Goal: Transaction & Acquisition: Purchase product/service

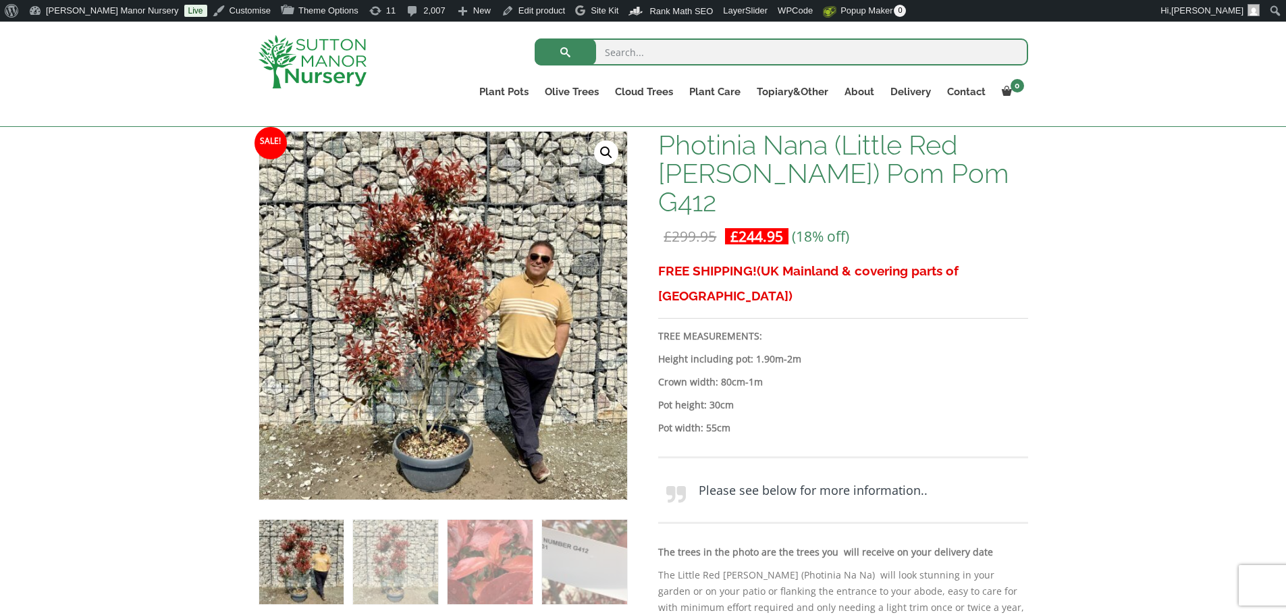
click at [296, 62] on img at bounding box center [313, 61] width 108 height 53
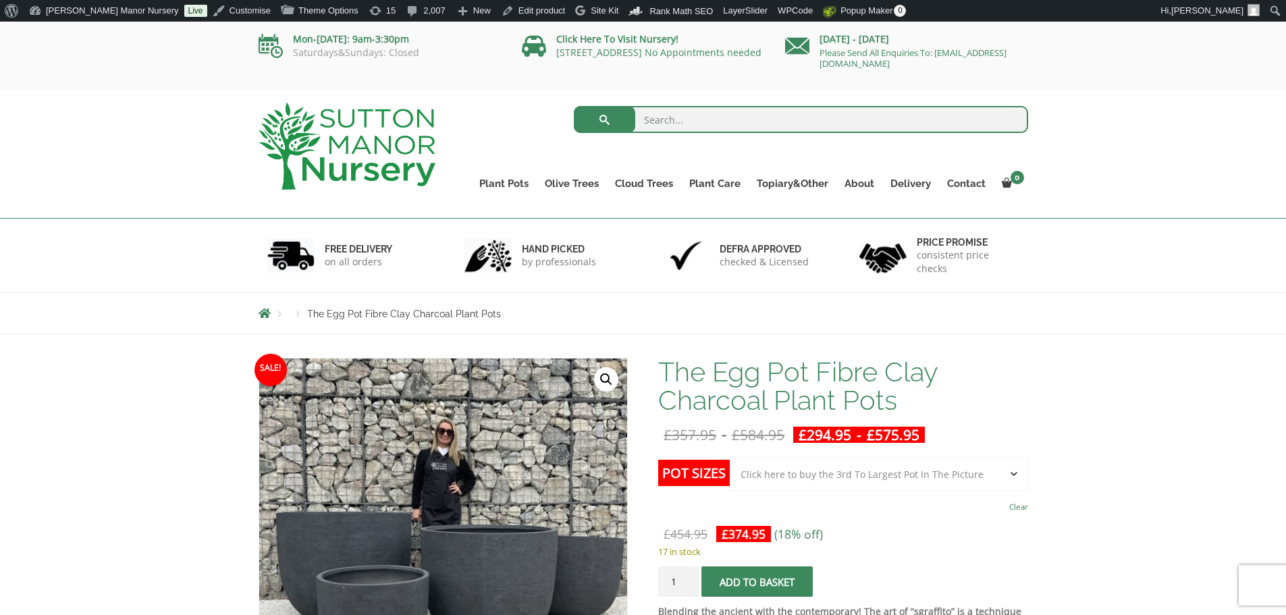
select select "Click here to buy the 3rd To Largest Pot In The Picture"
click at [372, 118] on img at bounding box center [347, 146] width 177 height 87
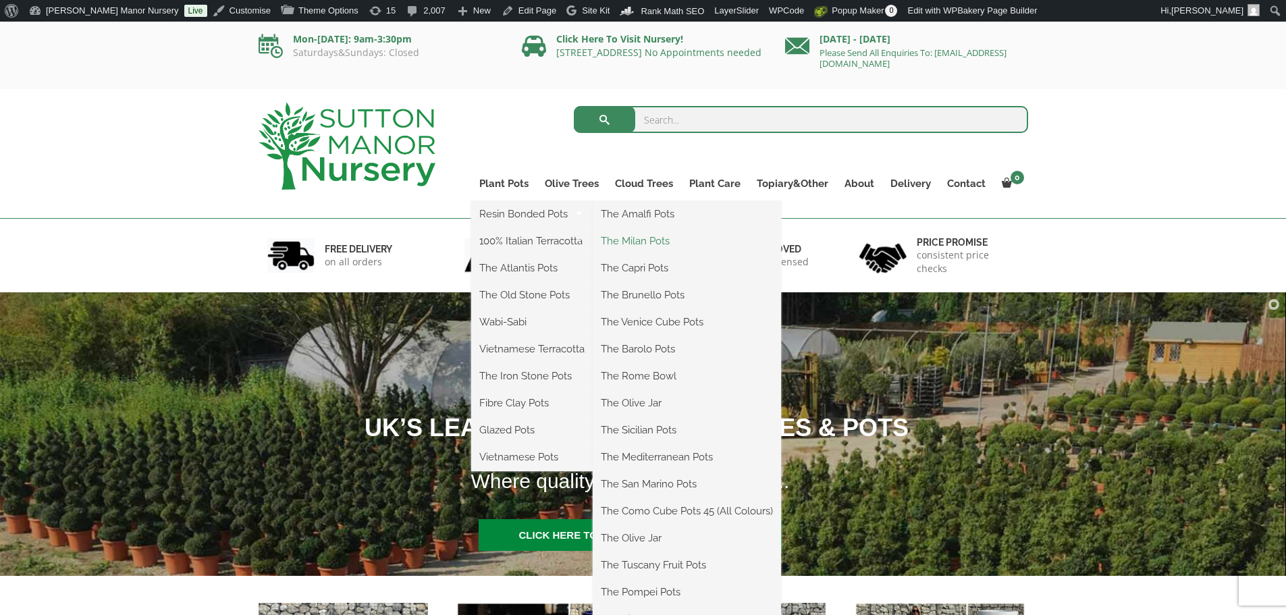
click at [650, 243] on link "The Milan Pots" at bounding box center [687, 241] width 188 height 20
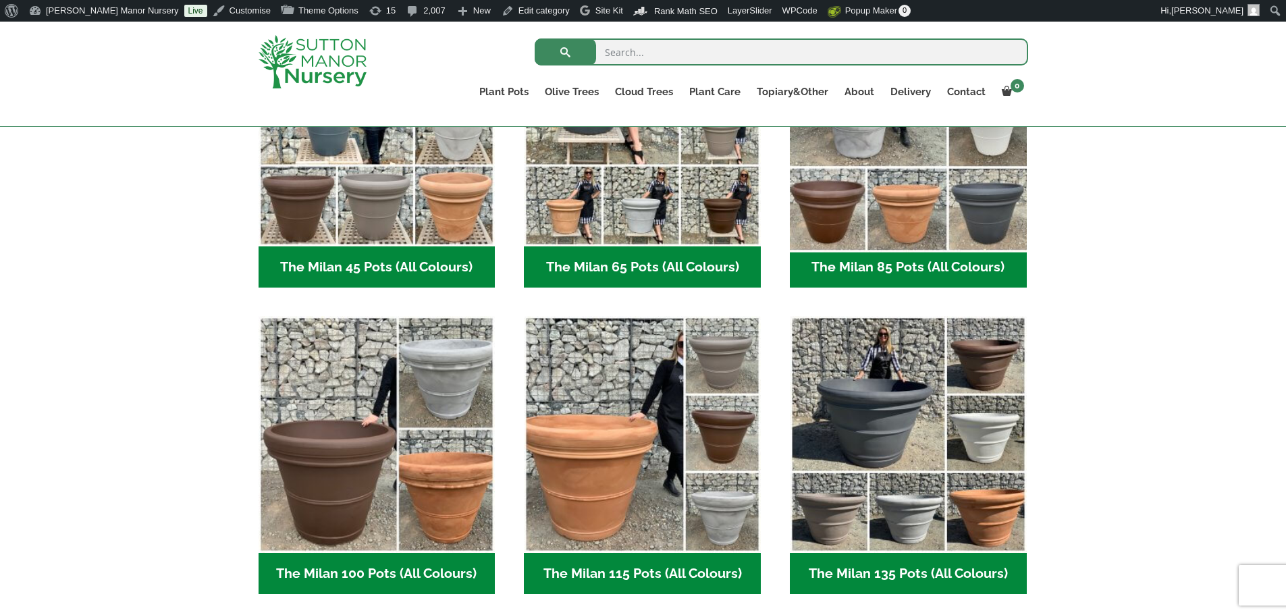
scroll to position [473, 0]
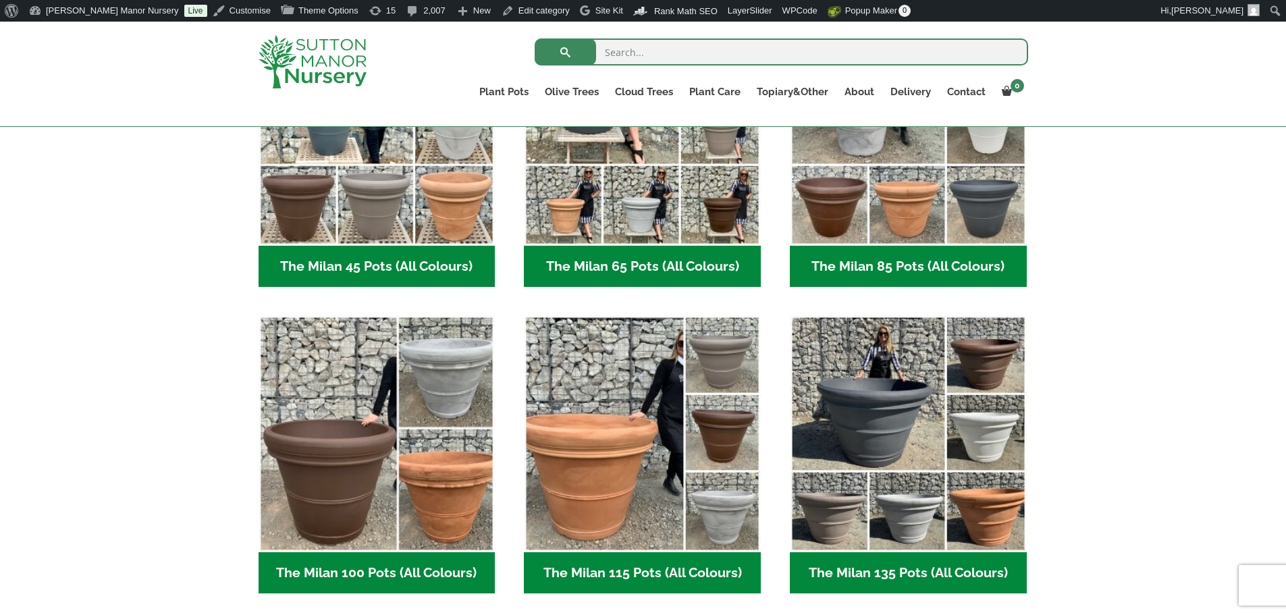
click at [1126, 498] on div "The Milan Pots bring a classic Italian-inspired look to any home or garden, wit…" at bounding box center [643, 290] width 1286 height 729
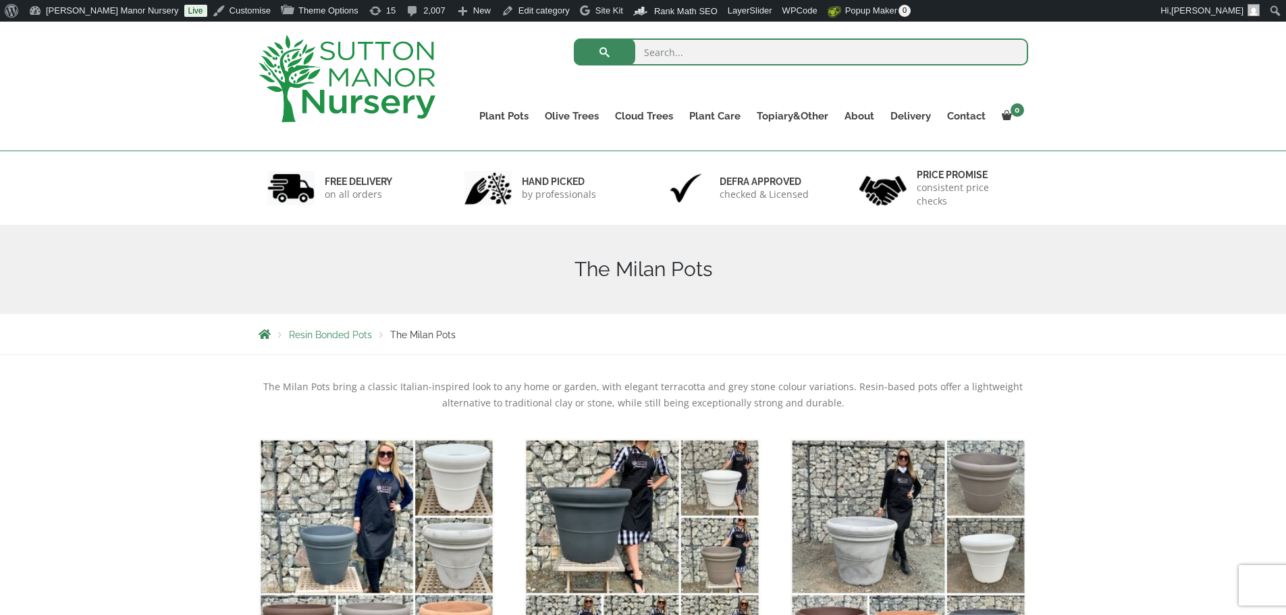
scroll to position [0, 0]
